Goal: Task Accomplishment & Management: Complete application form

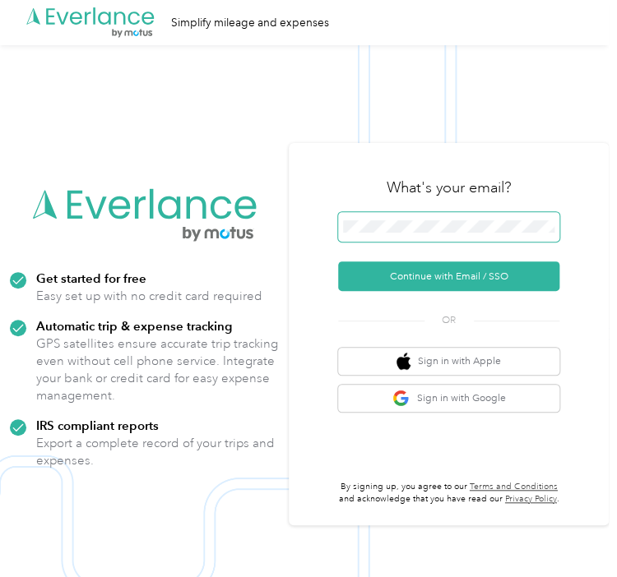
click at [368, 216] on span at bounding box center [448, 227] width 221 height 30
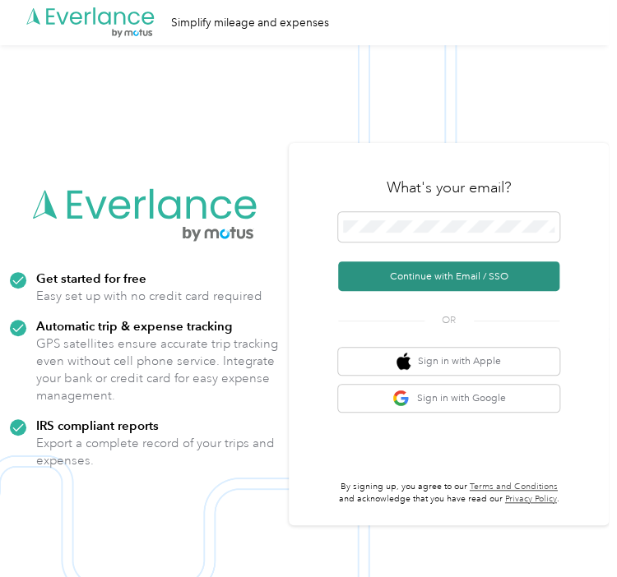
click at [407, 284] on button "Continue with Email / SSO" at bounding box center [448, 277] width 221 height 30
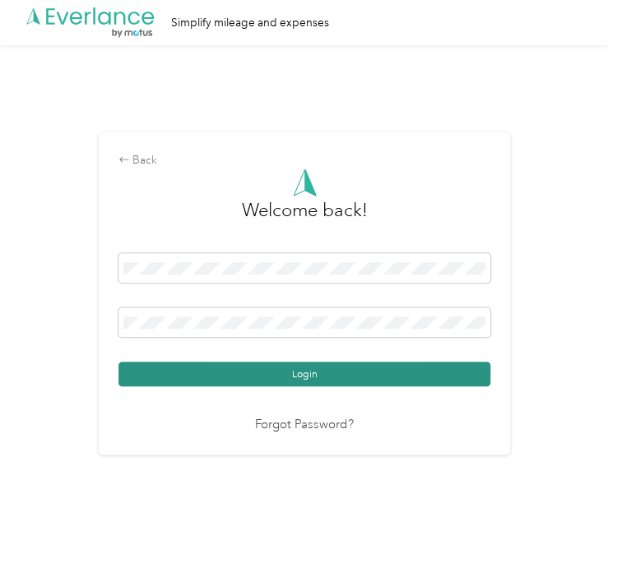
click at [319, 381] on button "Login" at bounding box center [304, 374] width 372 height 25
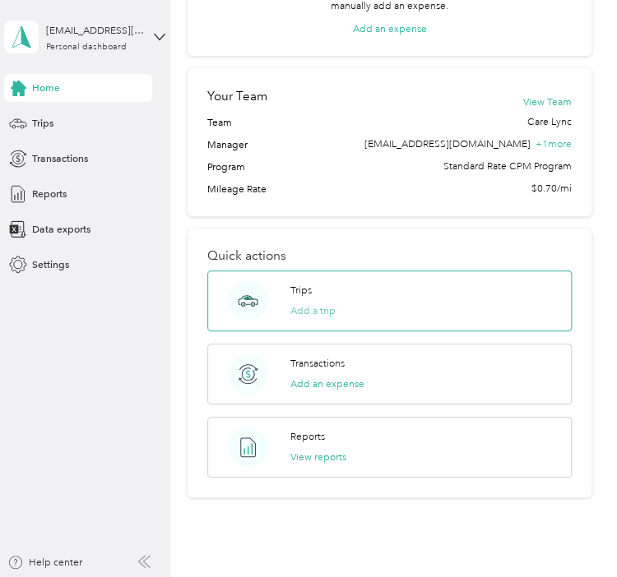
click at [296, 310] on button "Add a trip" at bounding box center [312, 311] width 45 height 15
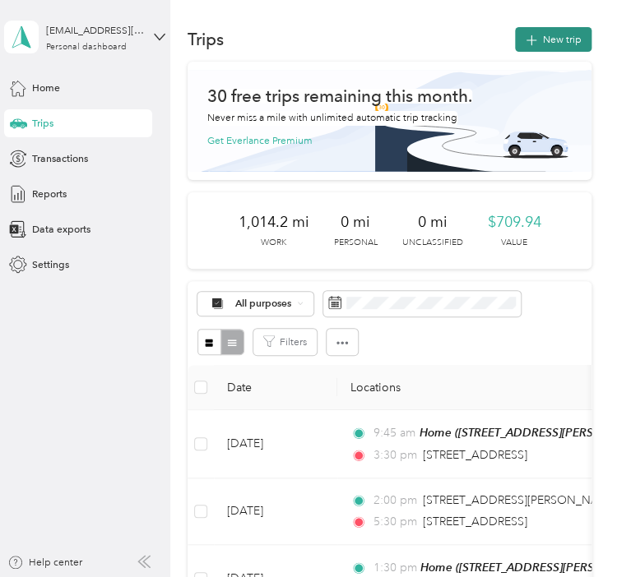
click at [525, 39] on icon "button" at bounding box center [531, 40] width 19 height 19
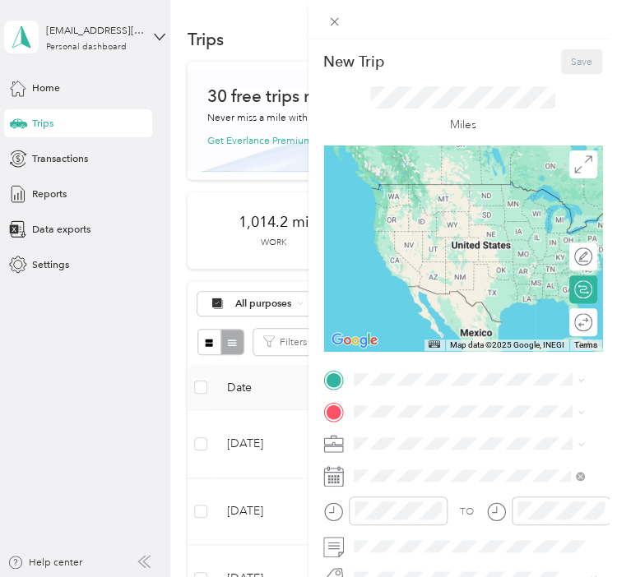
click at [331, 474] on icon at bounding box center [333, 476] width 21 height 21
click at [329, 481] on icon at bounding box center [333, 476] width 21 height 21
click at [369, 485] on span at bounding box center [475, 476] width 253 height 22
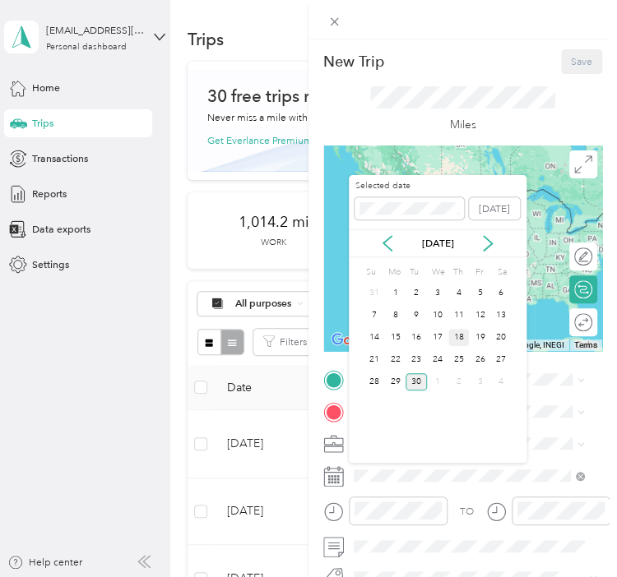
click at [459, 342] on div "18" at bounding box center [458, 337] width 21 height 17
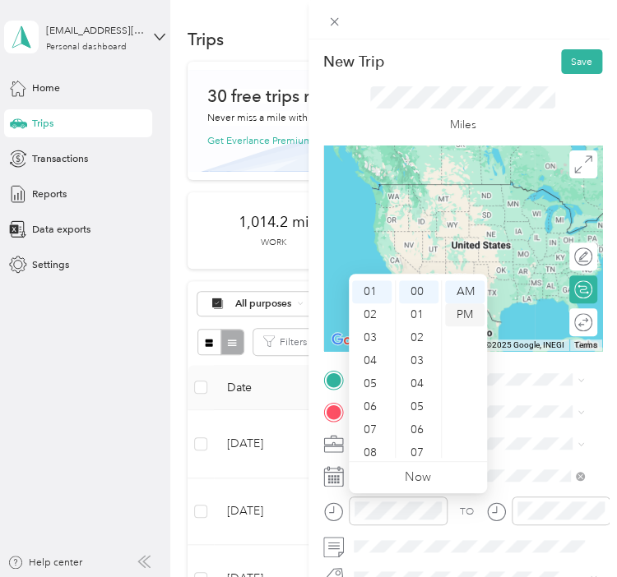
click at [461, 316] on div "PM" at bounding box center [464, 315] width 39 height 23
click at [463, 508] on div "TO" at bounding box center [467, 512] width 14 height 15
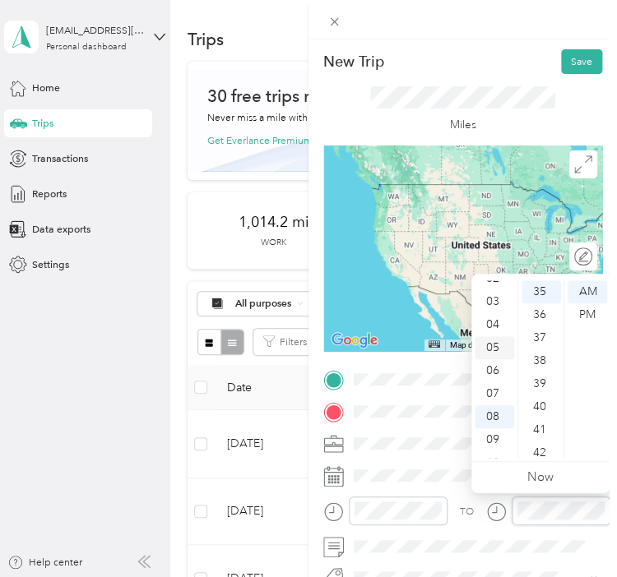
scroll to position [59, 0]
click at [490, 320] on div "04" at bounding box center [494, 324] width 39 height 23
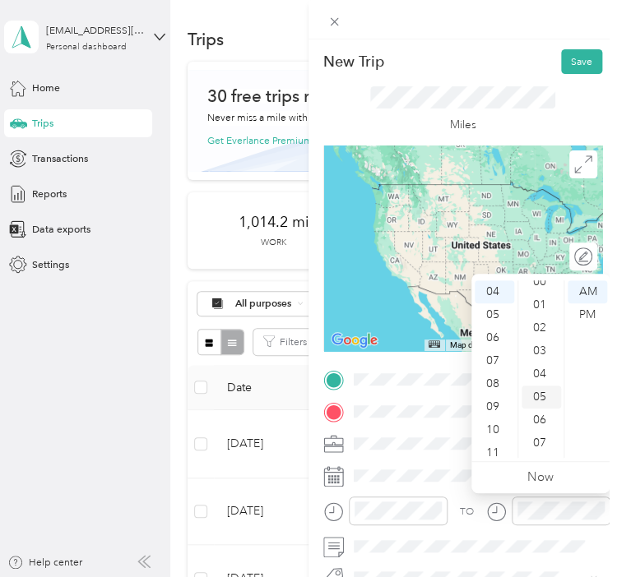
scroll to position [7, 0]
click at [541, 287] on div "00" at bounding box center [541, 285] width 39 height 23
click at [589, 312] on div "PM" at bounding box center [587, 315] width 39 height 23
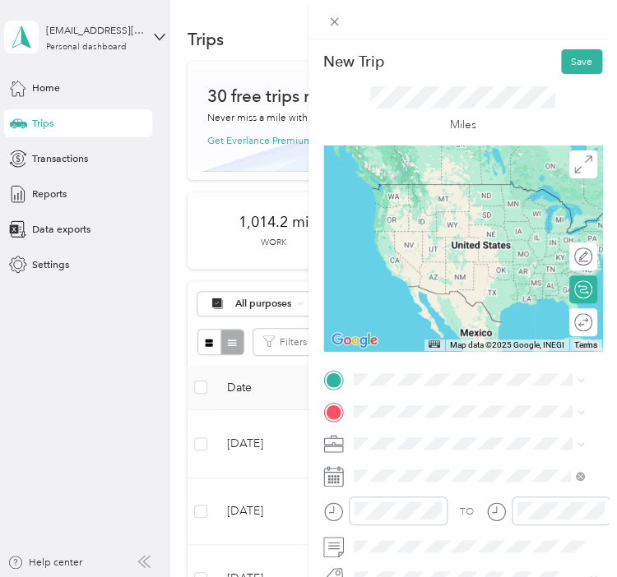
click at [470, 513] on div "TO" at bounding box center [467, 512] width 14 height 15
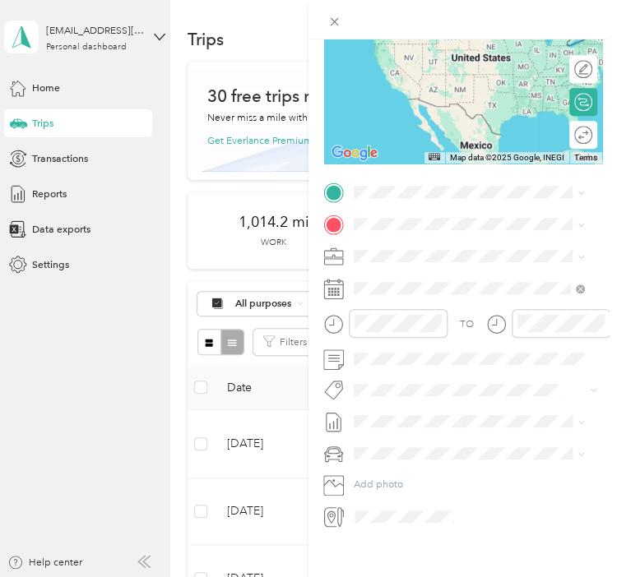
scroll to position [191, 0]
click at [431, 197] on span at bounding box center [475, 192] width 253 height 22
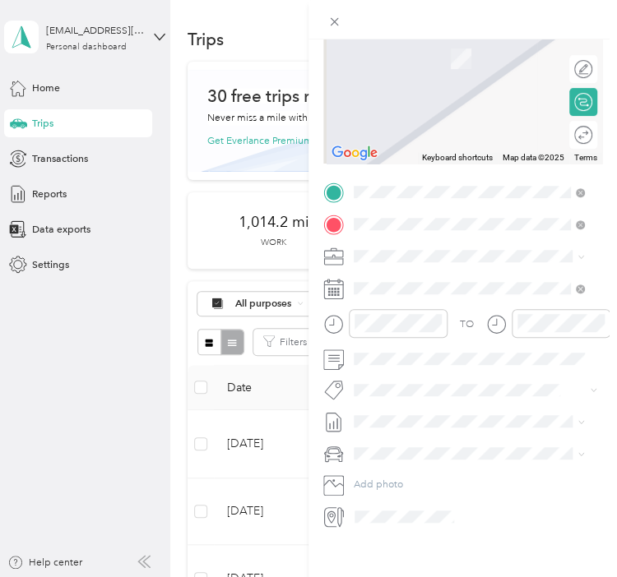
click at [443, 271] on span "[STREET_ADDRESS][PERSON_NAME][US_STATE]" at bounding box center [480, 277] width 197 height 25
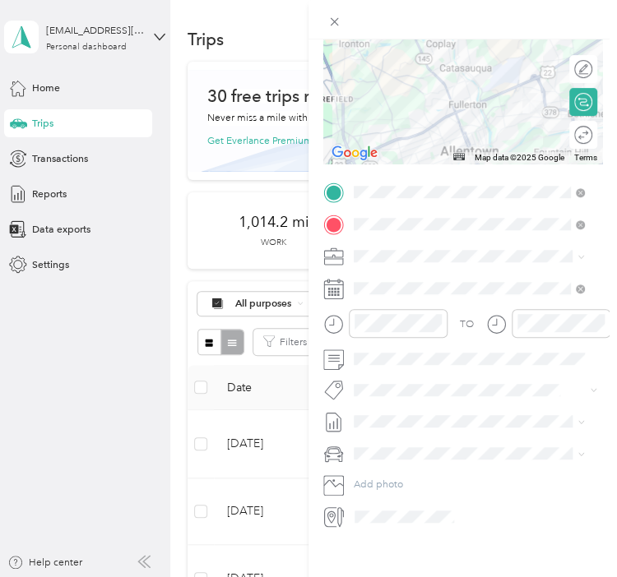
click at [592, 132] on div "Round trip" at bounding box center [592, 134] width 0 height 15
click at [571, 132] on div at bounding box center [578, 134] width 30 height 15
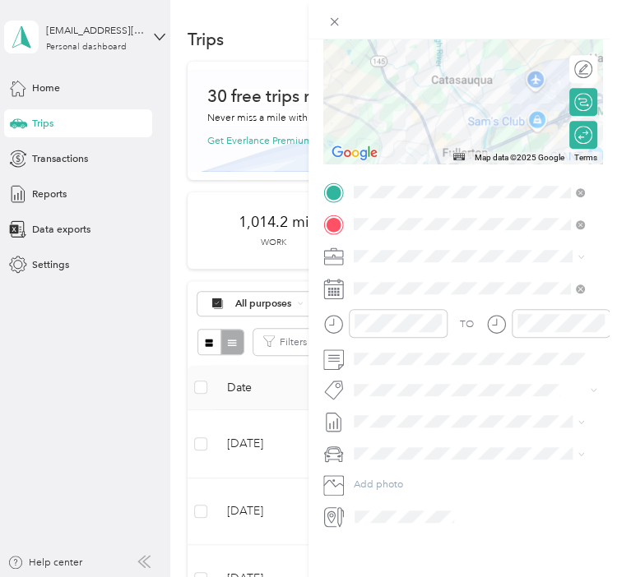
scroll to position [0, 0]
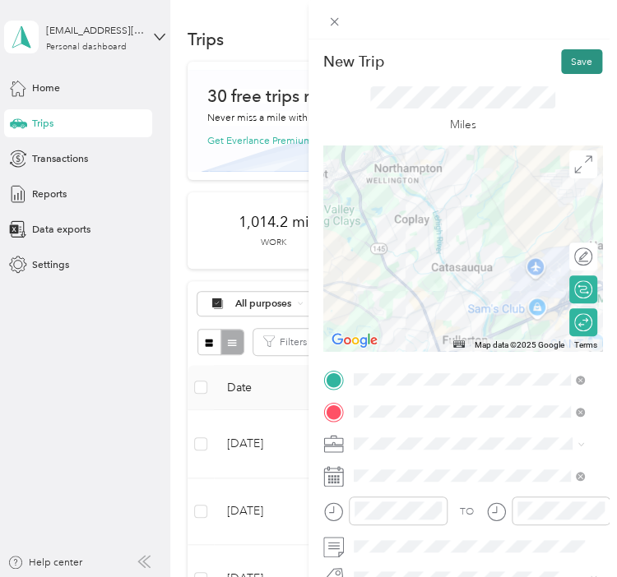
click at [572, 63] on button "Save" at bounding box center [581, 61] width 41 height 25
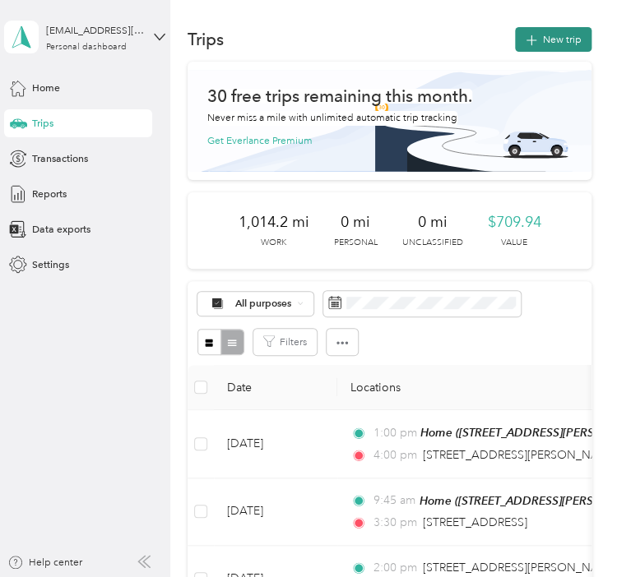
click at [530, 37] on icon "button" at bounding box center [531, 40] width 19 height 19
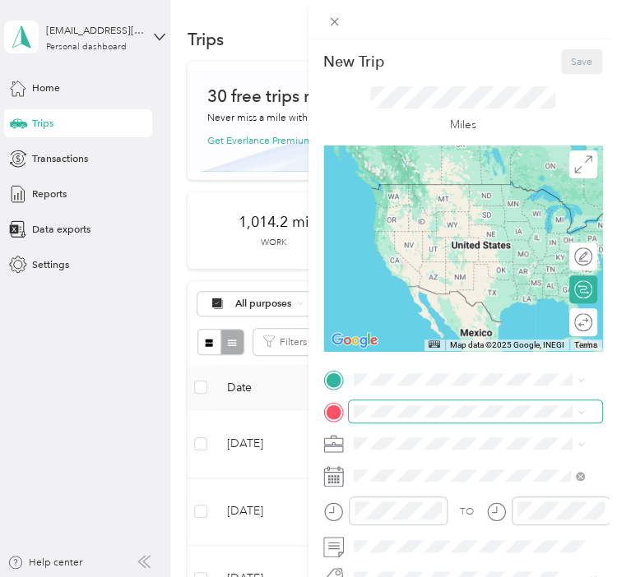
scroll to position [82, 0]
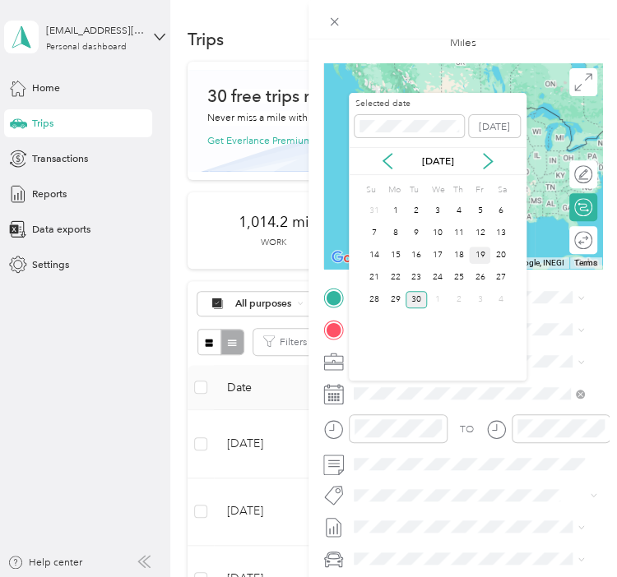
click at [480, 255] on div "19" at bounding box center [479, 255] width 21 height 17
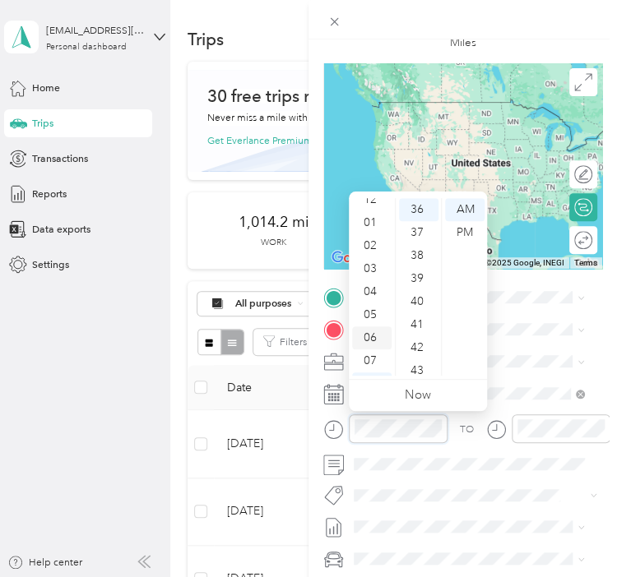
scroll to position [9, 0]
click at [372, 227] on div "01" at bounding box center [371, 223] width 39 height 23
click at [413, 210] on div "00" at bounding box center [418, 209] width 39 height 23
click at [462, 231] on div "PM" at bounding box center [464, 232] width 39 height 23
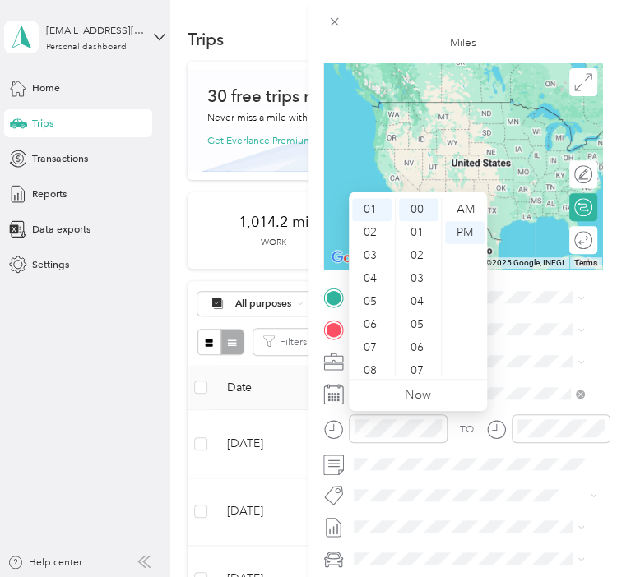
click at [467, 423] on div "TO" at bounding box center [467, 430] width 14 height 15
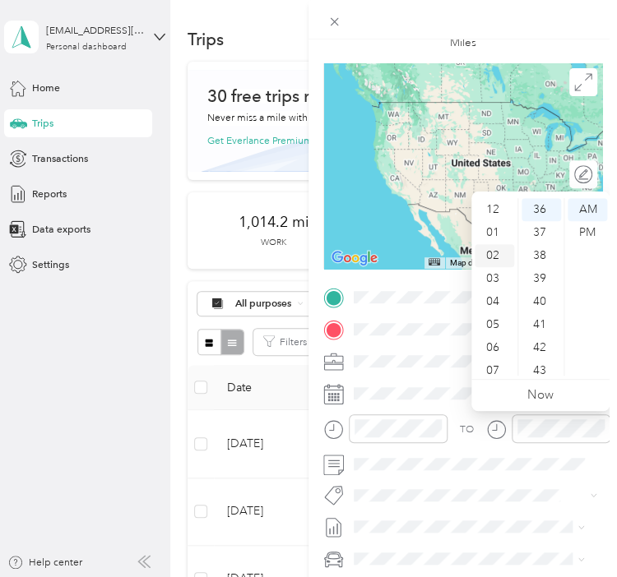
click at [490, 258] on div "02" at bounding box center [494, 255] width 39 height 23
click at [540, 206] on div "00" at bounding box center [541, 209] width 39 height 23
click at [588, 235] on div "PM" at bounding box center [587, 232] width 39 height 23
click at [498, 423] on icon at bounding box center [496, 430] width 21 height 21
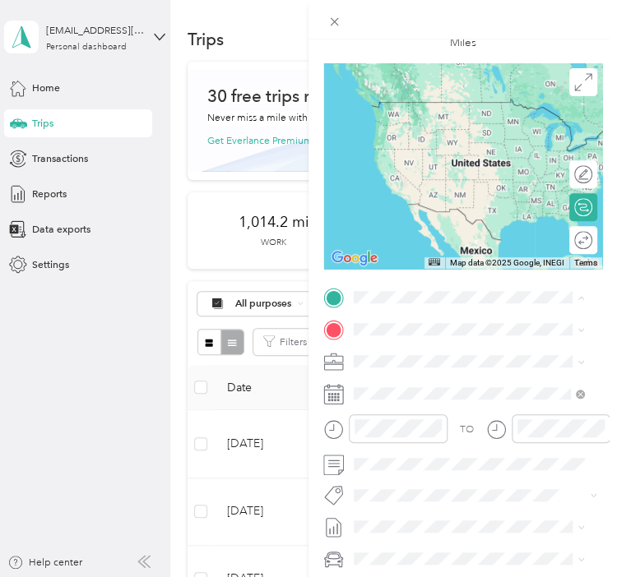
click at [402, 377] on span "[STREET_ADDRESS][PERSON_NAME]" at bounding box center [466, 370] width 169 height 12
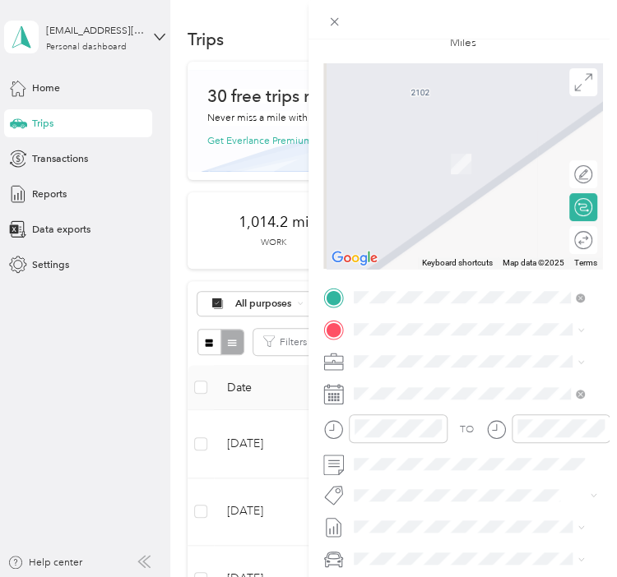
click at [395, 385] on span "[STREET_ADDRESS][PERSON_NAME][US_STATE]" at bounding box center [480, 383] width 197 height 25
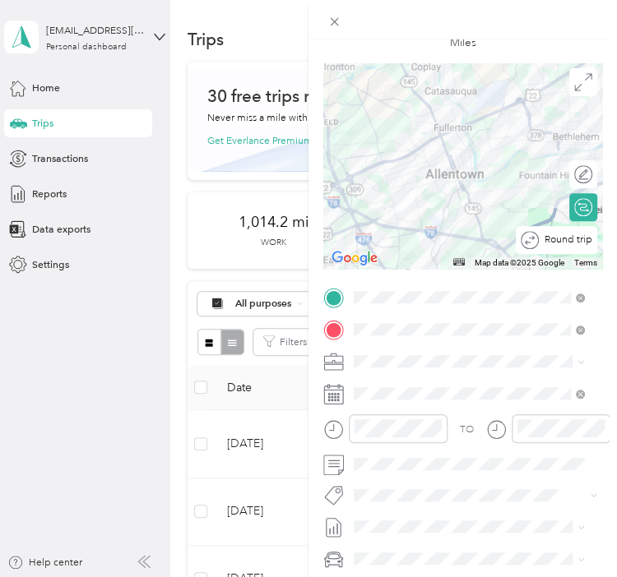
click at [567, 246] on div "Round trip" at bounding box center [565, 240] width 53 height 15
click at [573, 239] on div at bounding box center [578, 240] width 30 height 15
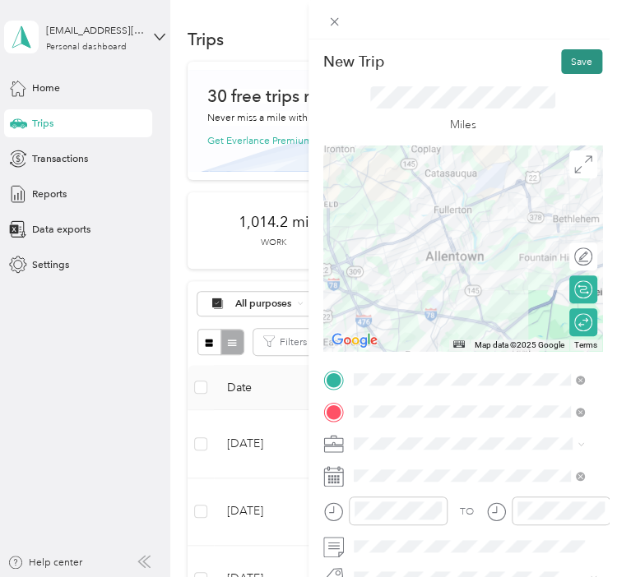
click at [575, 60] on button "Save" at bounding box center [581, 61] width 41 height 25
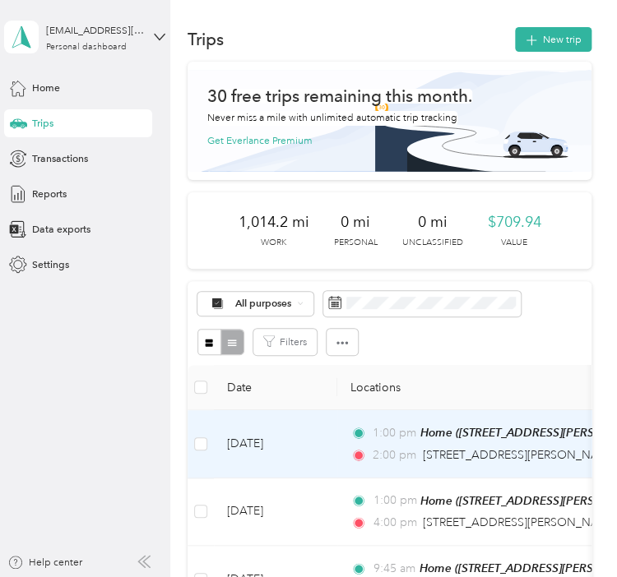
click at [396, 433] on span "1:00 pm" at bounding box center [393, 433] width 41 height 18
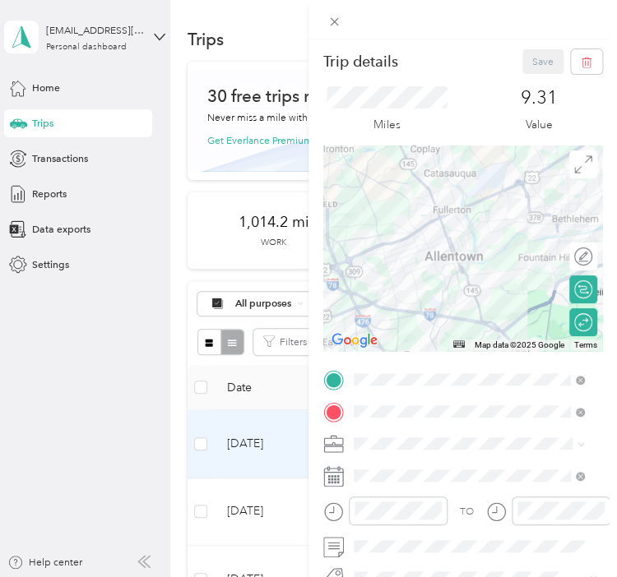
click at [128, 318] on div "Trip details Save This trip cannot be edited because it is either under review,…" at bounding box center [308, 288] width 617 height 577
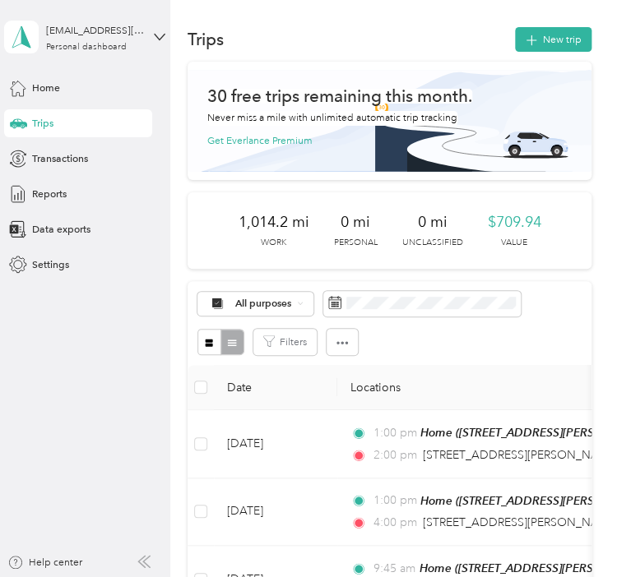
click at [540, 44] on button "New trip" at bounding box center [553, 39] width 76 height 25
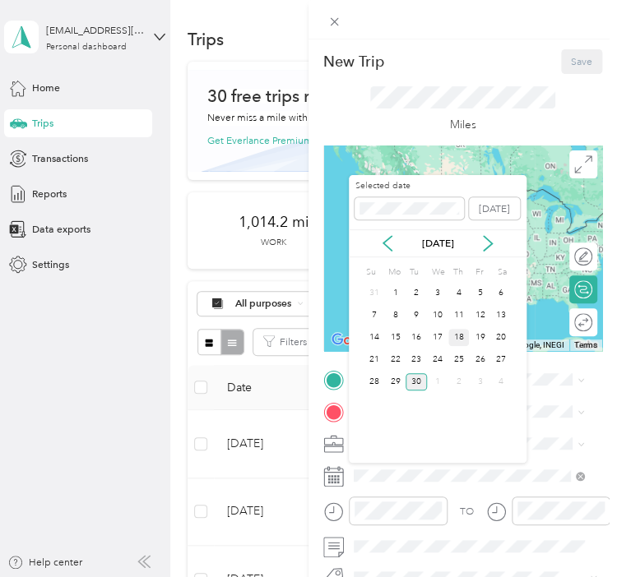
click at [465, 336] on div "18" at bounding box center [458, 337] width 21 height 17
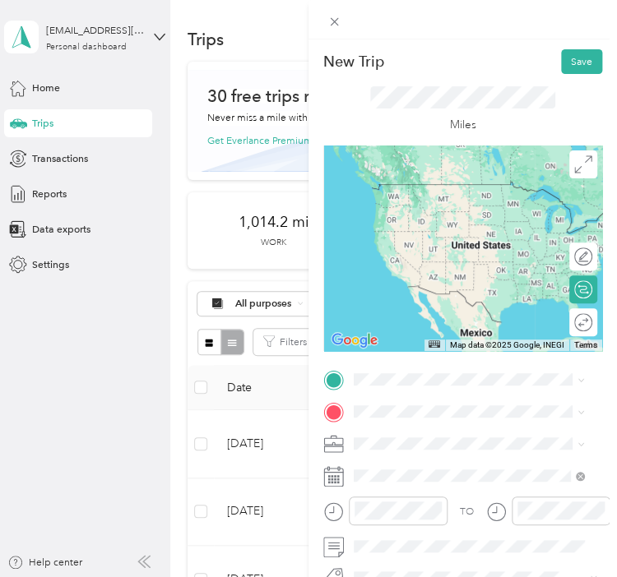
click at [406, 238] on div "Home [STREET_ADDRESS][PERSON_NAME]" at bounding box center [466, 223] width 169 height 30
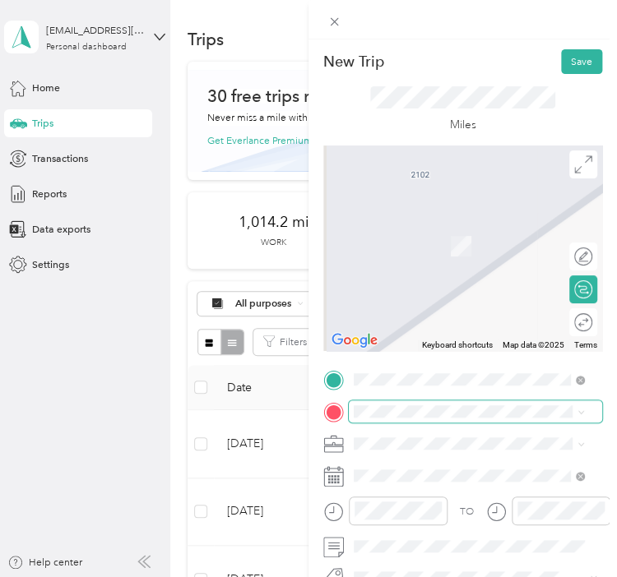
click at [382, 419] on span at bounding box center [475, 412] width 253 height 22
click at [411, 425] on div "TO Add photo" at bounding box center [462, 542] width 279 height 347
click at [429, 243] on span "[STREET_ADDRESS][US_STATE]" at bounding box center [453, 236] width 143 height 12
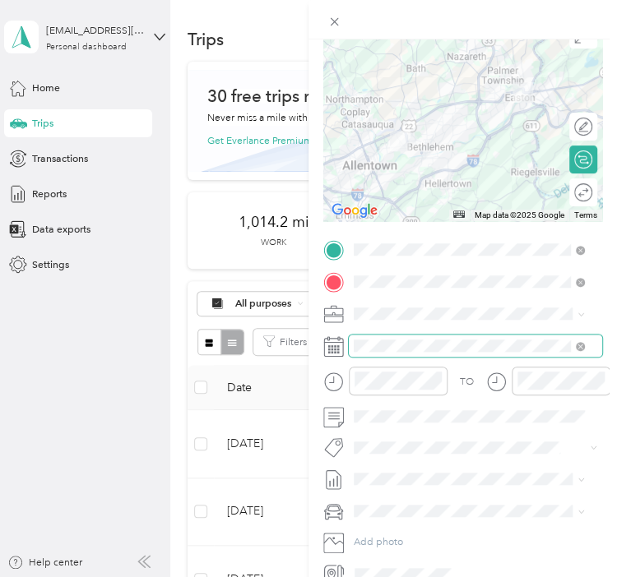
scroll to position [138, 0]
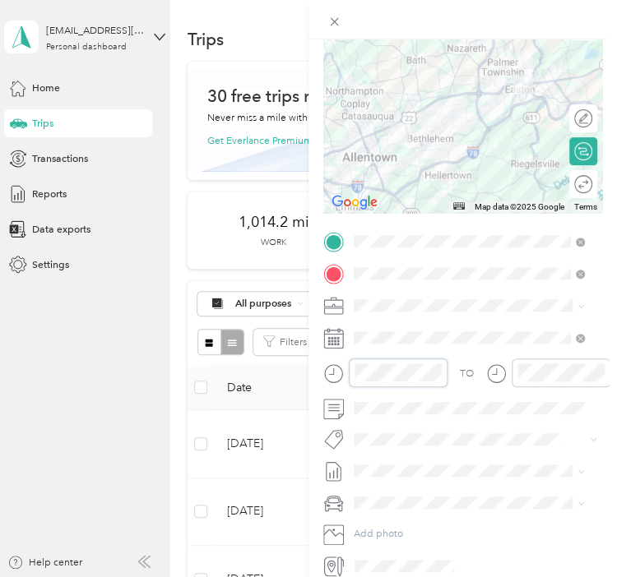
click at [295, 373] on div "New Trip Save This trip cannot be edited because it is either under review, app…" at bounding box center [308, 288] width 617 height 577
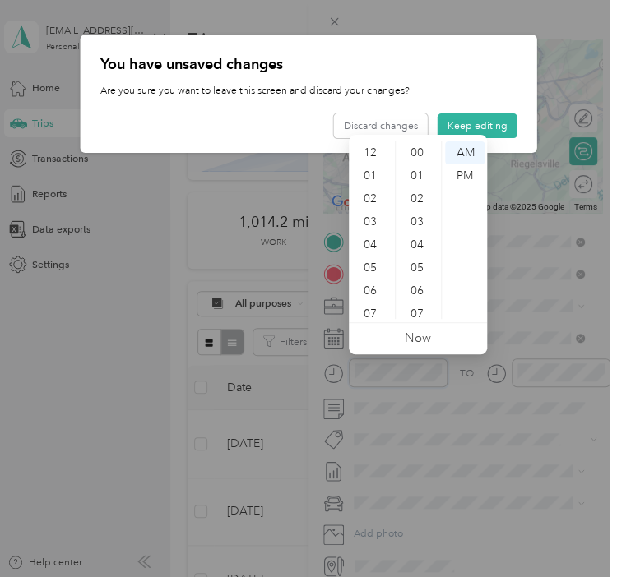
scroll to position [99, 0]
click at [448, 169] on div "PM" at bounding box center [464, 176] width 39 height 23
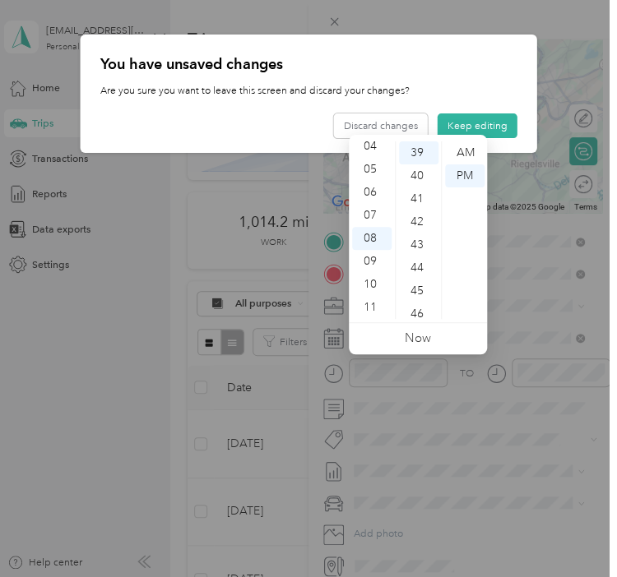
click at [372, 372] on div at bounding box center [308, 288] width 617 height 577
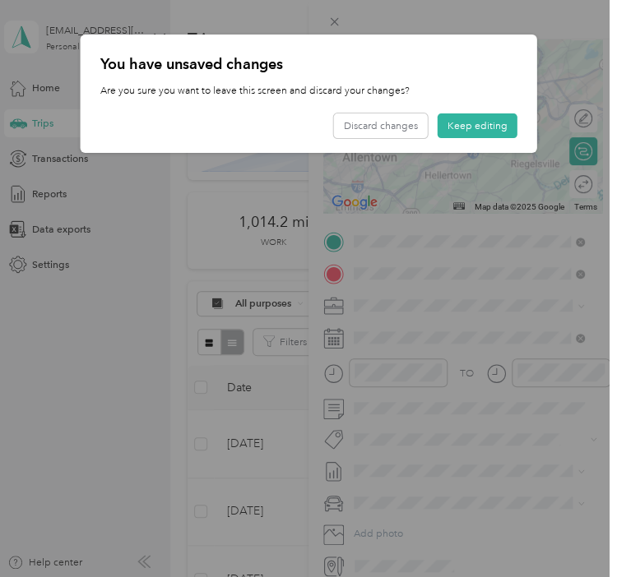
click at [372, 372] on div at bounding box center [308, 288] width 617 height 577
click at [434, 130] on div "Discard changes Keep editing" at bounding box center [425, 126] width 183 height 25
click at [453, 130] on button "Keep editing" at bounding box center [478, 126] width 80 height 25
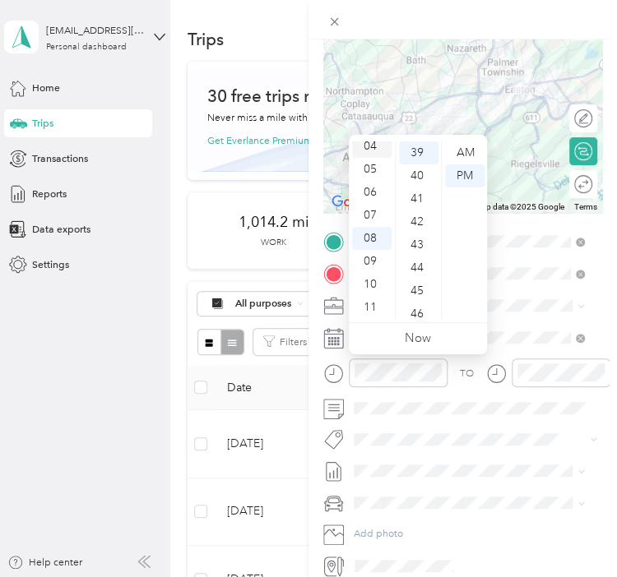
click at [373, 144] on div "04" at bounding box center [371, 146] width 39 height 23
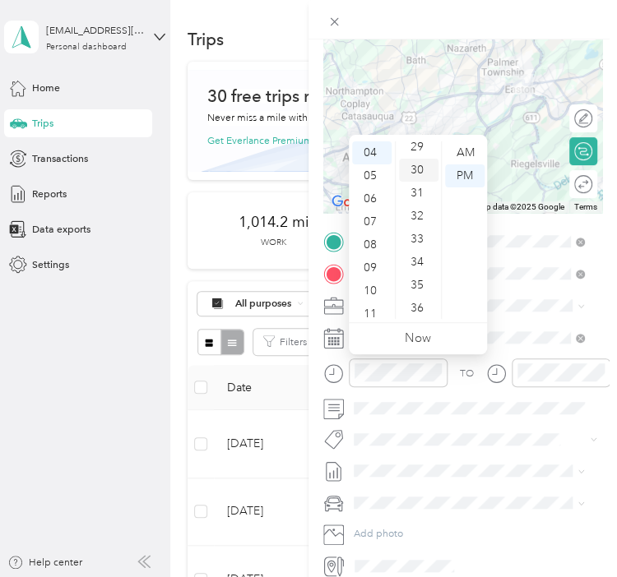
click at [422, 169] on div "30" at bounding box center [418, 170] width 39 height 23
click at [464, 170] on div "PM" at bounding box center [464, 176] width 39 height 23
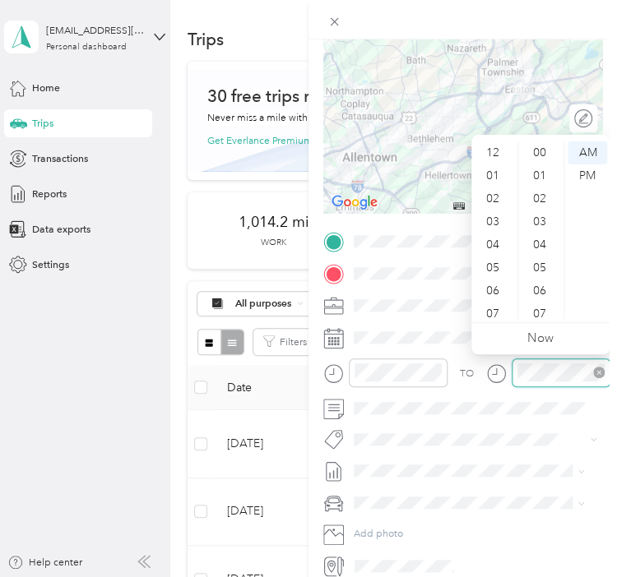
scroll to position [99, 0]
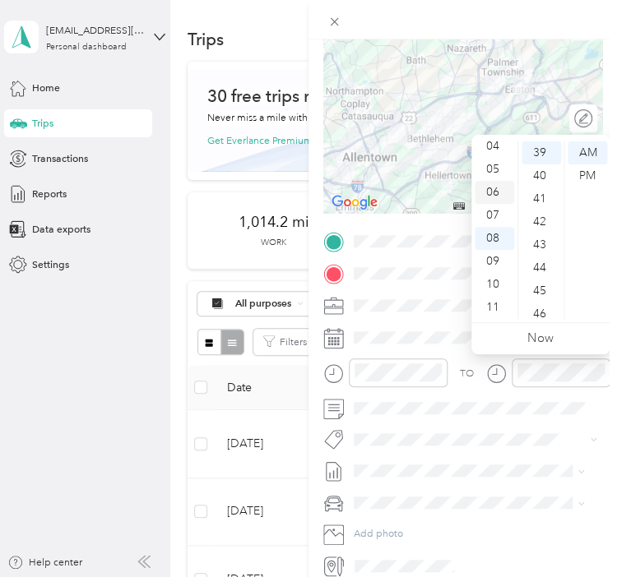
click at [492, 192] on div "06" at bounding box center [494, 192] width 39 height 23
click at [536, 166] on div "30" at bounding box center [541, 166] width 39 height 23
click at [577, 175] on div "PM" at bounding box center [587, 176] width 39 height 23
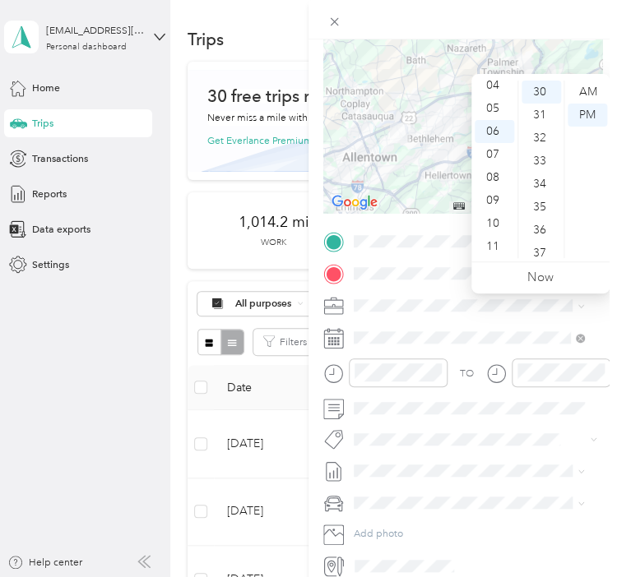
scroll to position [200, 0]
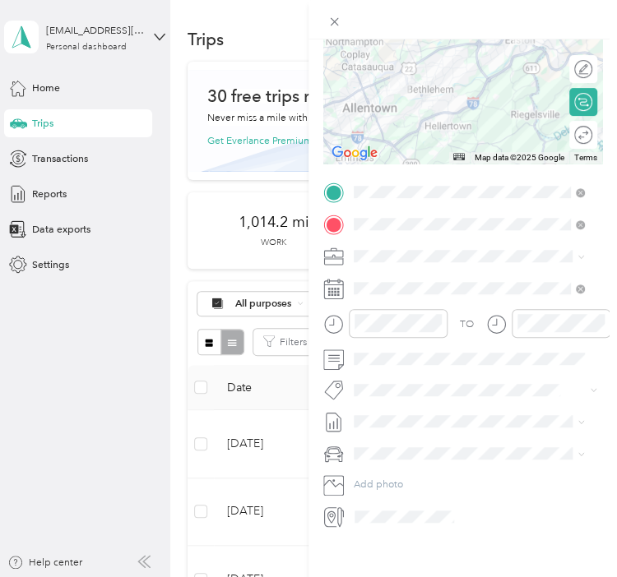
click at [468, 318] on div "TO" at bounding box center [467, 325] width 14 height 15
click at [571, 121] on div "Round trip" at bounding box center [557, 135] width 81 height 28
click at [576, 127] on div at bounding box center [578, 134] width 30 height 15
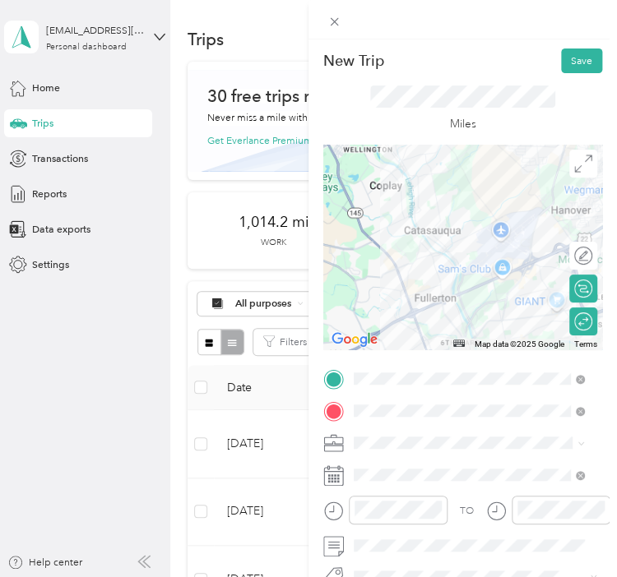
scroll to position [0, 0]
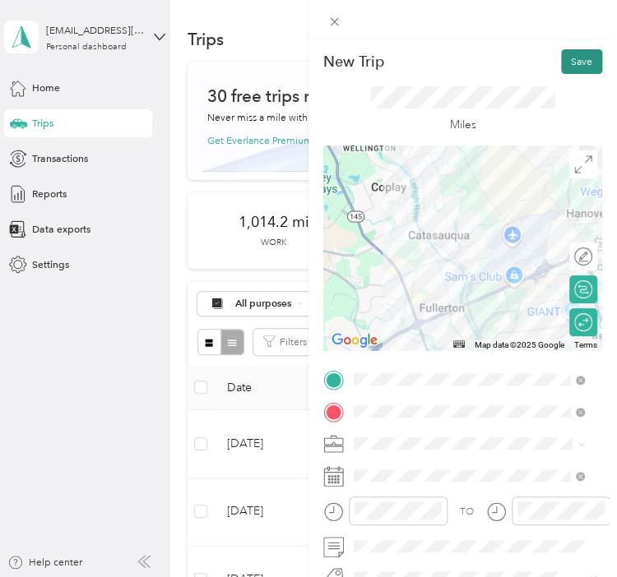
click at [568, 62] on button "Save" at bounding box center [581, 61] width 41 height 25
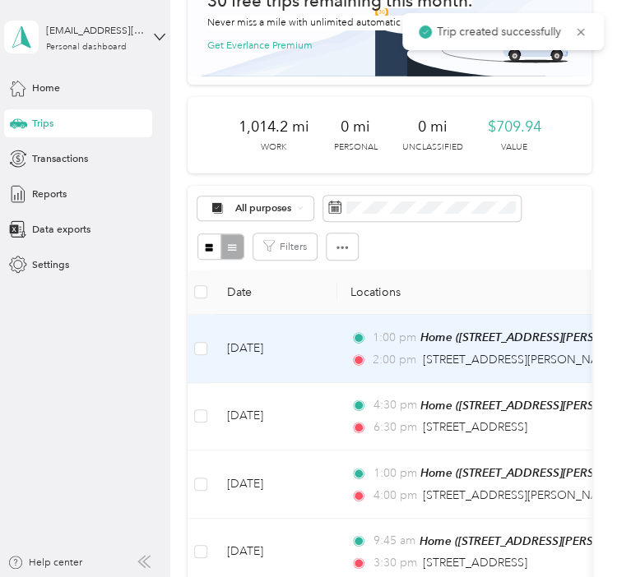
scroll to position [127, 0]
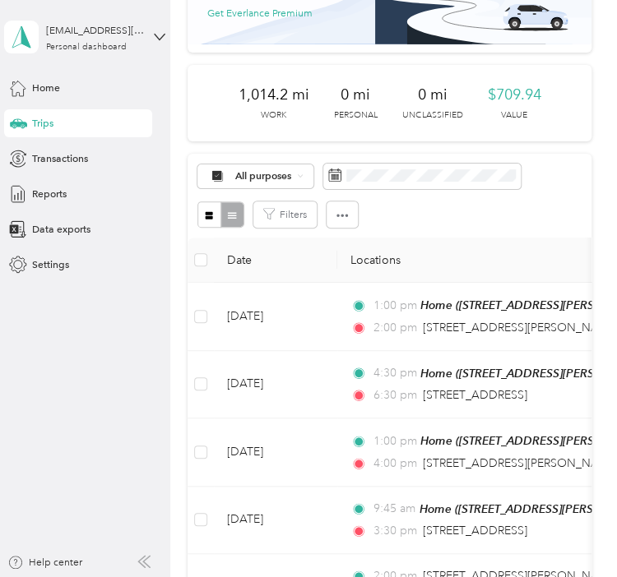
click at [464, 212] on div "Filters" at bounding box center [389, 215] width 384 height 26
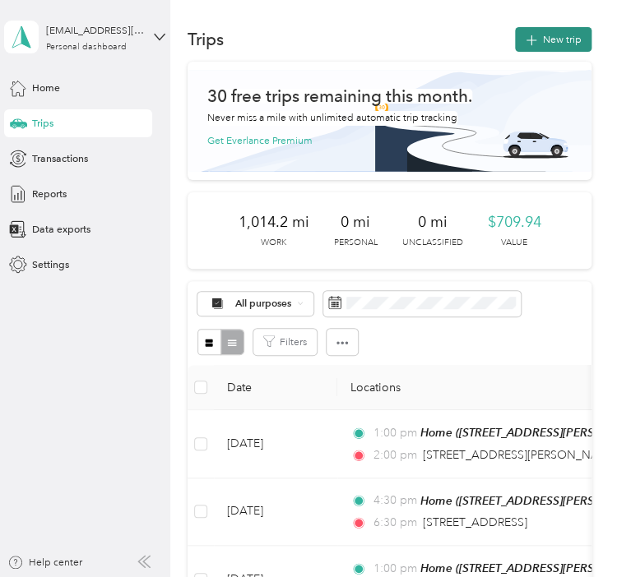
click at [553, 35] on button "New trip" at bounding box center [553, 39] width 76 height 25
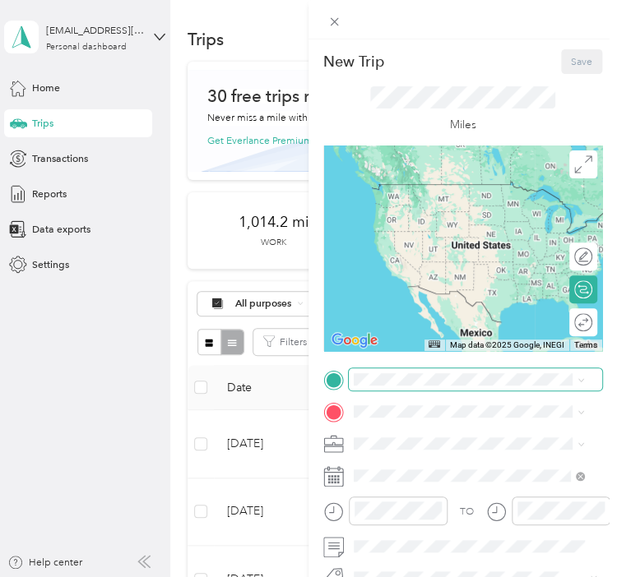
click at [373, 369] on span at bounding box center [475, 380] width 253 height 22
click at [423, 220] on div "Home [STREET_ADDRESS][PERSON_NAME]" at bounding box center [466, 223] width 169 height 30
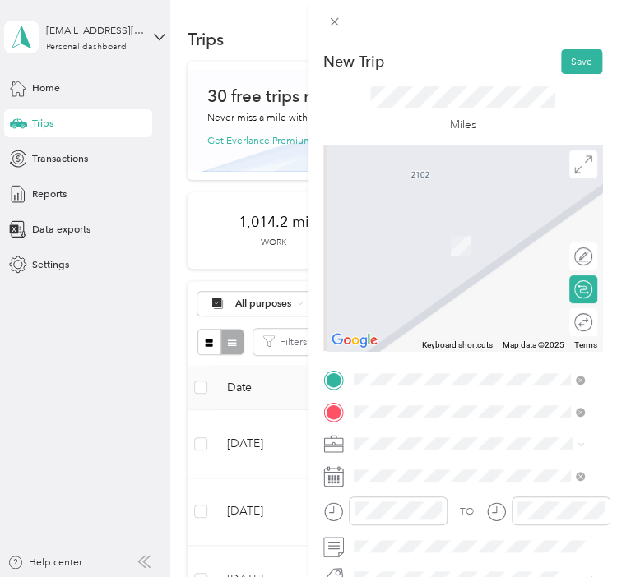
click at [447, 246] on span "[STREET_ADDRESS][US_STATE]" at bounding box center [453, 240] width 143 height 12
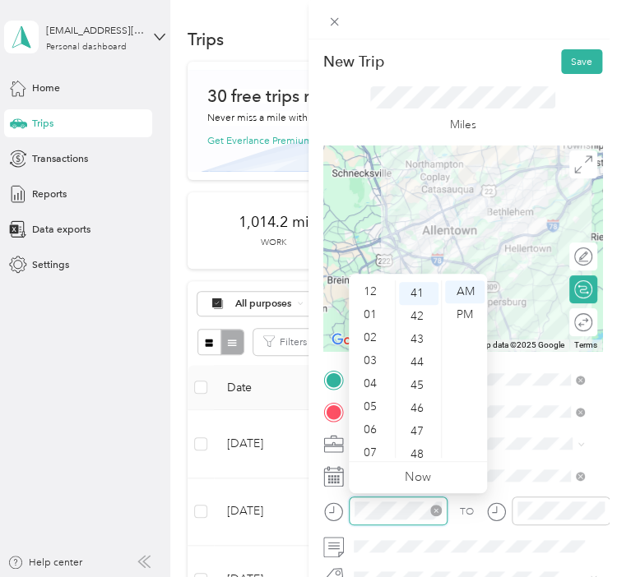
scroll to position [99, 0]
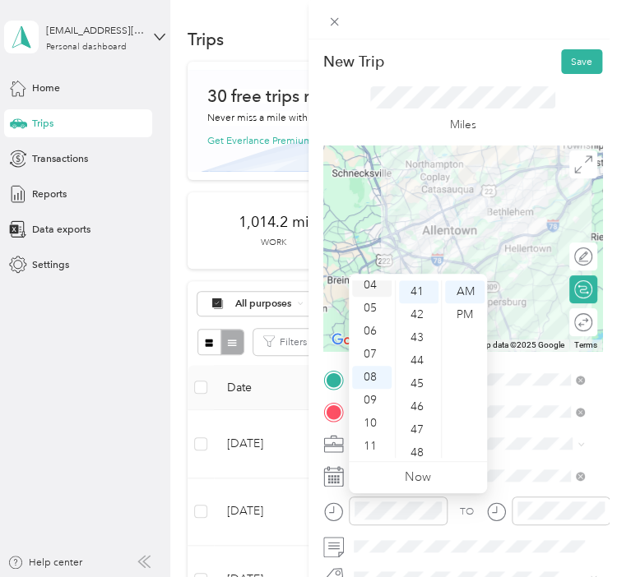
click at [375, 286] on div "04" at bounding box center [371, 285] width 39 height 23
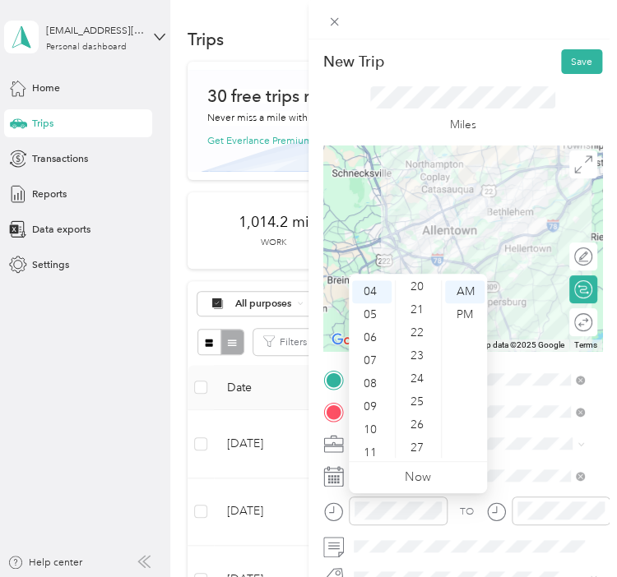
scroll to position [464, 0]
click at [372, 331] on div "03" at bounding box center [371, 328] width 39 height 23
click at [417, 323] on div "30" at bounding box center [418, 323] width 39 height 23
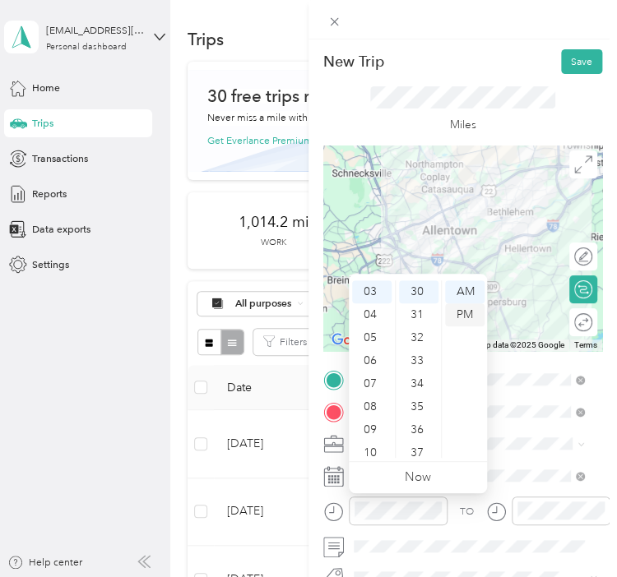
click at [460, 309] on div "PM" at bounding box center [464, 315] width 39 height 23
click at [466, 510] on div "TO" at bounding box center [467, 512] width 14 height 15
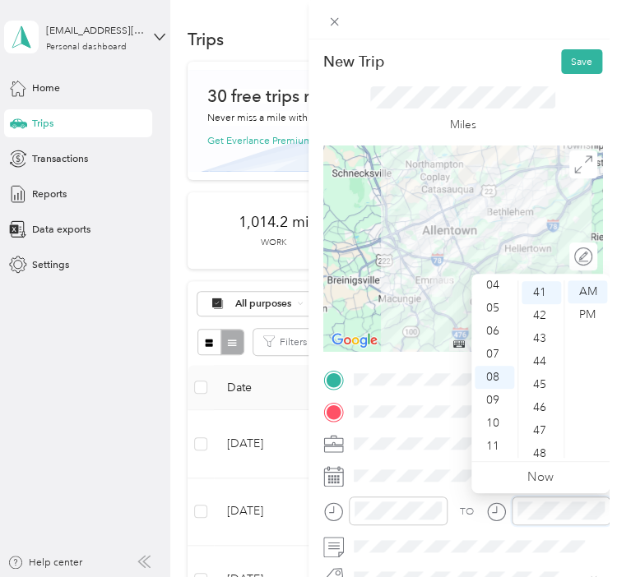
scroll to position [944, 0]
click at [499, 336] on div "06" at bounding box center [494, 331] width 39 height 23
click at [491, 350] on div "07" at bounding box center [494, 354] width 39 height 23
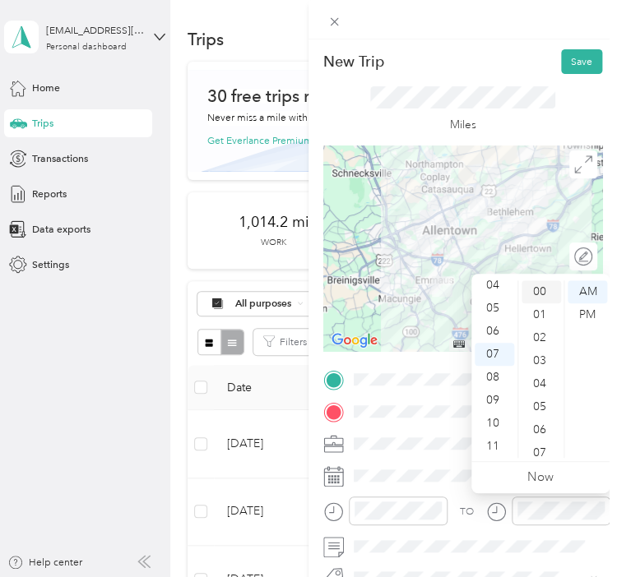
click at [544, 289] on div "00" at bounding box center [541, 291] width 39 height 23
click at [583, 320] on div "PM" at bounding box center [587, 315] width 39 height 23
click at [464, 508] on div "TO" at bounding box center [467, 512] width 14 height 15
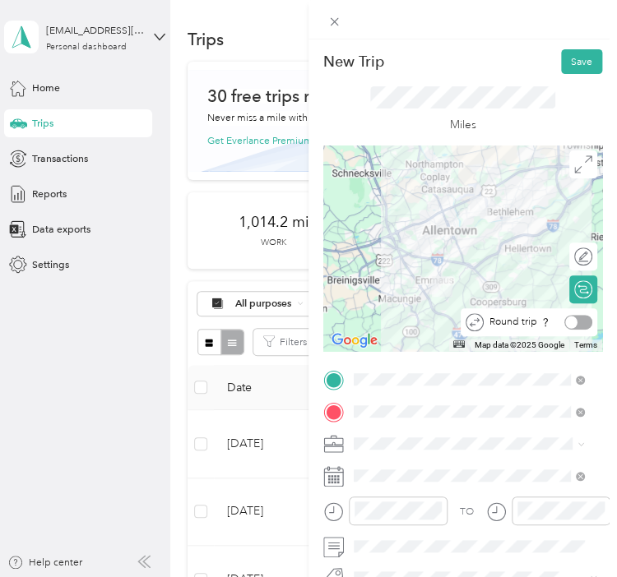
click at [569, 321] on div "Round trip" at bounding box center [538, 322] width 109 height 15
click at [578, 321] on div at bounding box center [578, 322] width 30 height 15
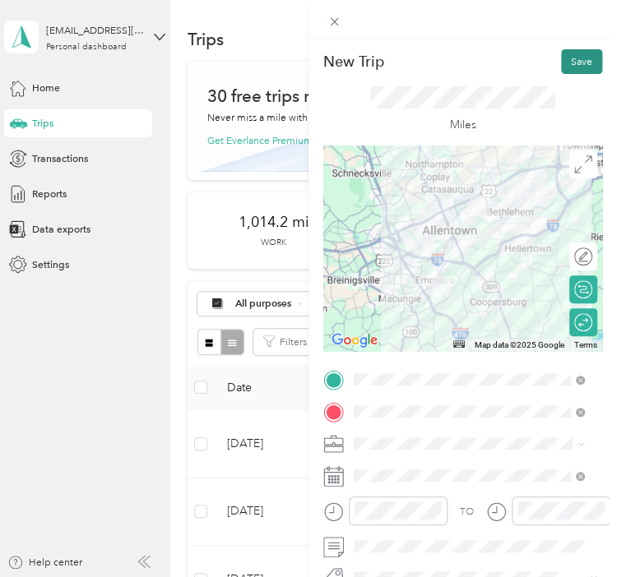
click at [563, 58] on button "Save" at bounding box center [581, 61] width 41 height 25
